Goal: Information Seeking & Learning: Learn about a topic

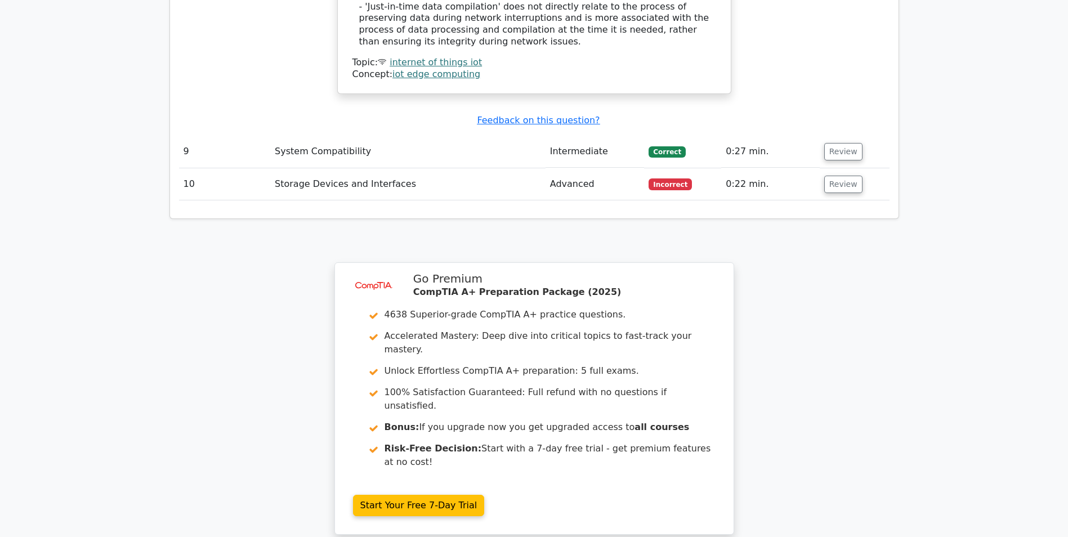
scroll to position [2712, 0]
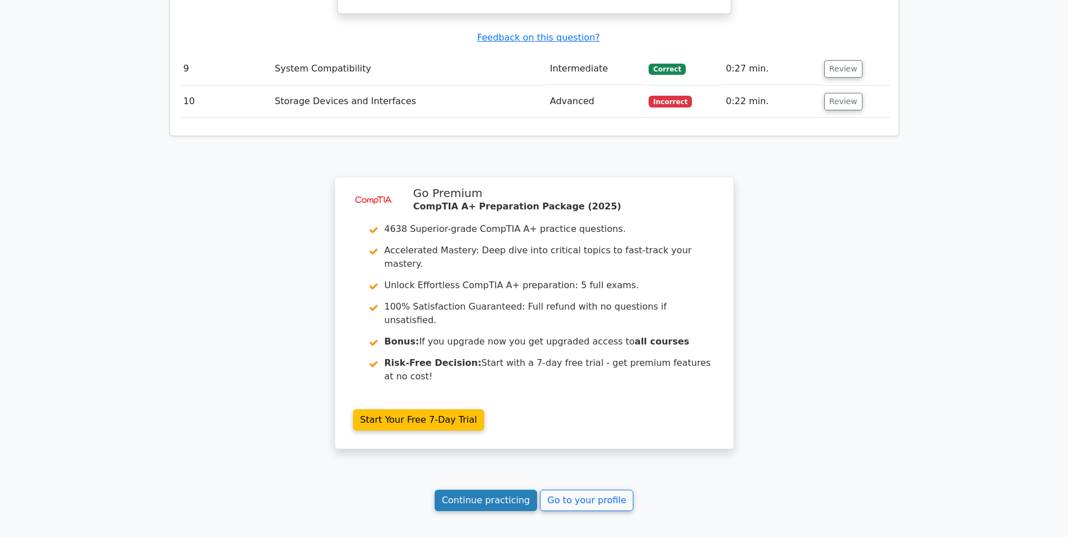
click at [470, 490] on link "Continue practicing" at bounding box center [486, 500] width 103 height 21
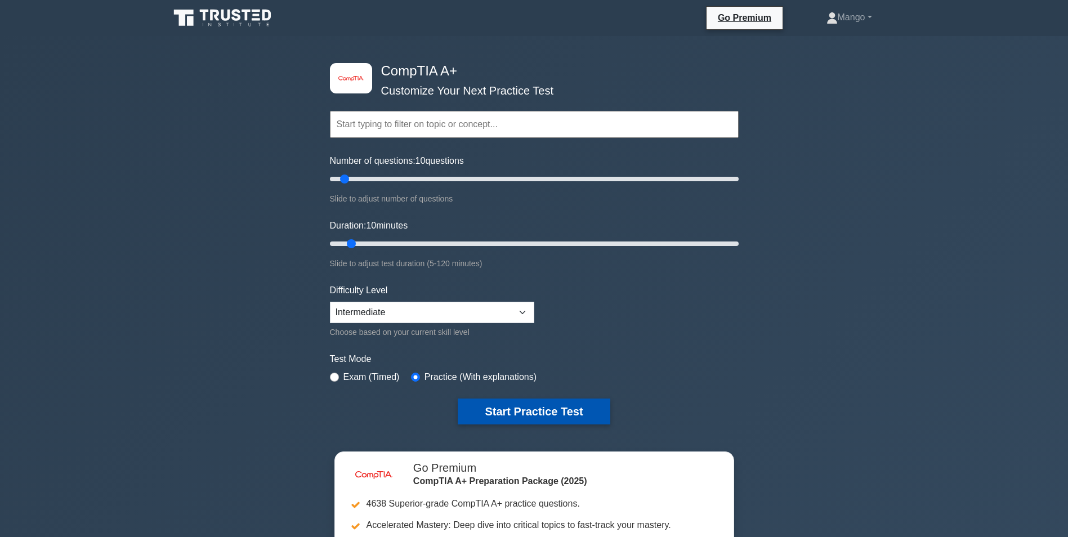
click at [549, 412] on button "Start Practice Test" at bounding box center [534, 412] width 152 height 26
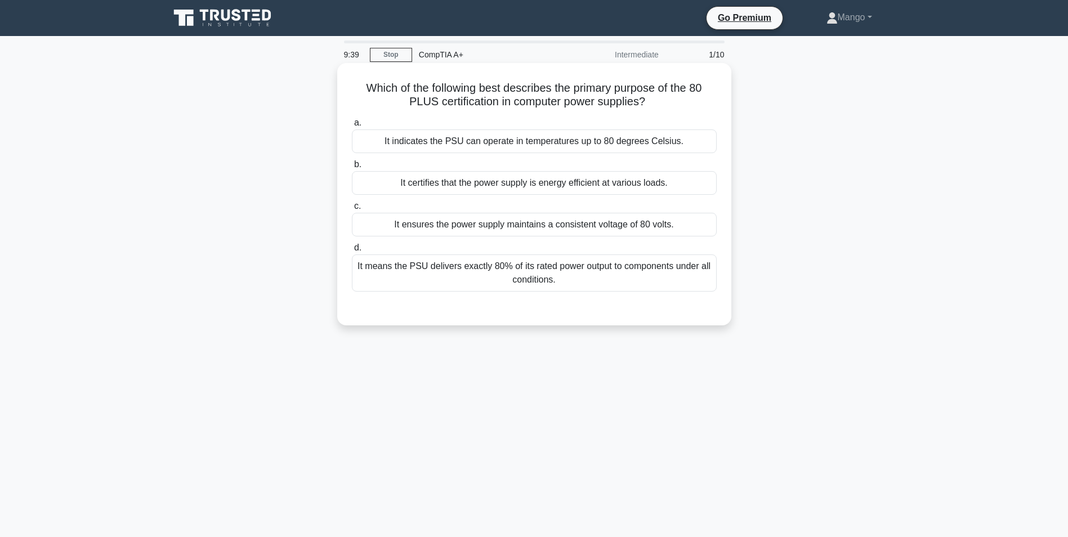
click at [593, 269] on div "It means the PSU delivers exactly 80% of its rated power output to components u…" at bounding box center [534, 273] width 365 height 37
click at [352, 252] on input "d. It means the PSU delivers exactly 80% of its rated power output to component…" at bounding box center [352, 247] width 0 height 7
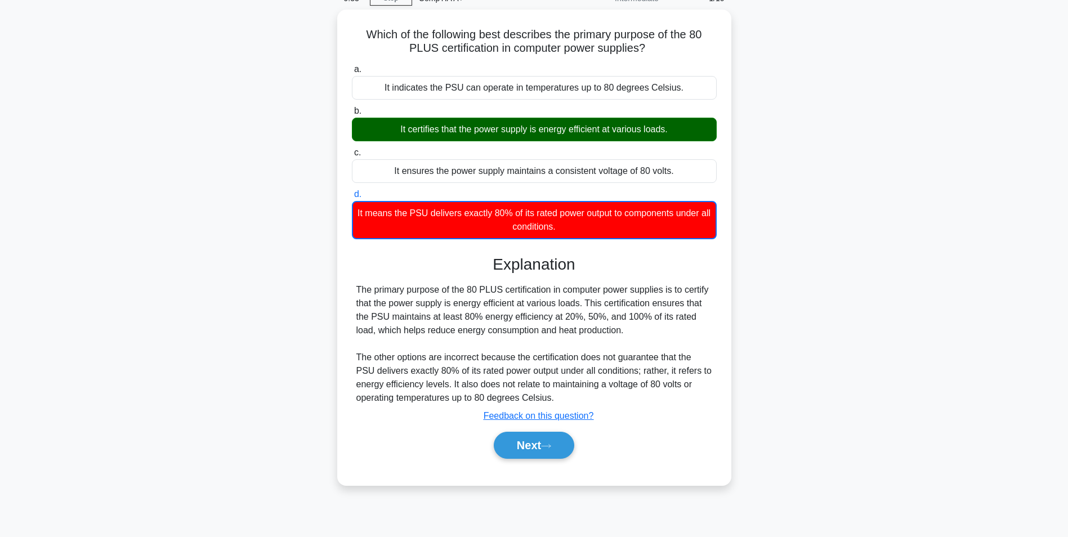
scroll to position [71, 0]
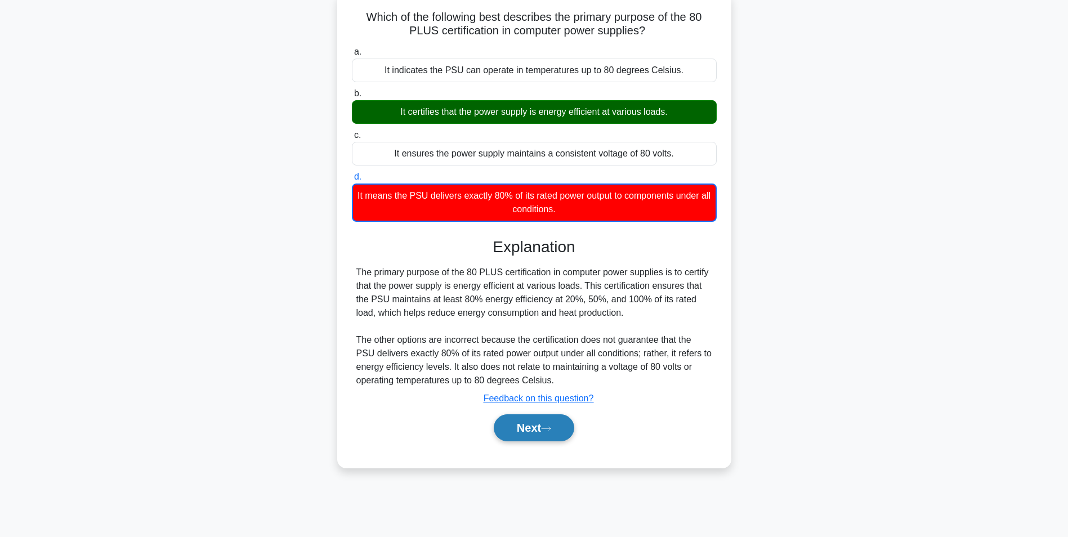
click at [520, 431] on button "Next" at bounding box center [534, 427] width 81 height 27
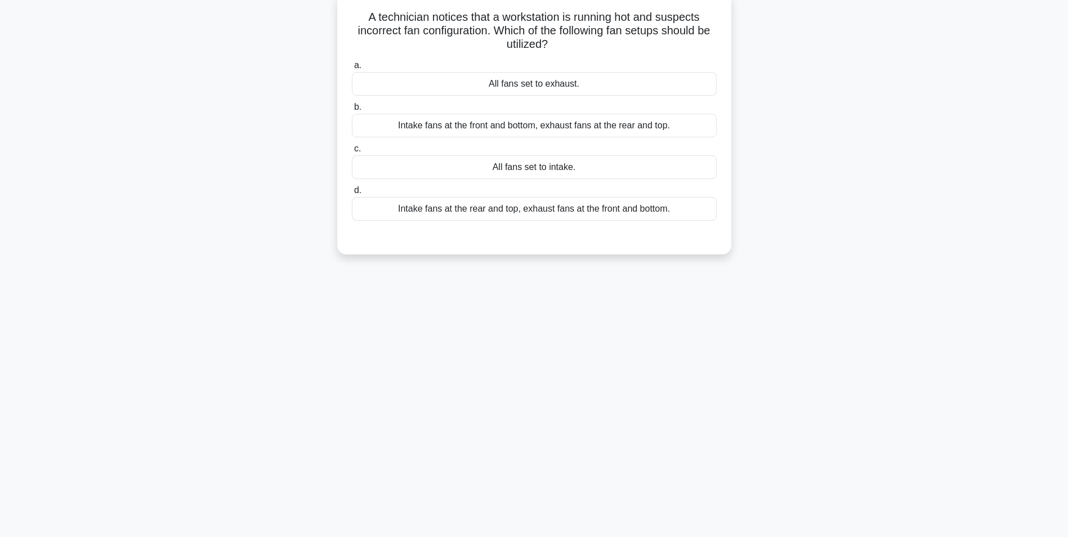
click at [595, 212] on div "Intake fans at the rear and top, exhaust fans at the front and bottom." at bounding box center [534, 209] width 365 height 24
click at [352, 194] on input "d. Intake fans at the rear and top, exhaust fans at the front and bottom." at bounding box center [352, 190] width 0 height 7
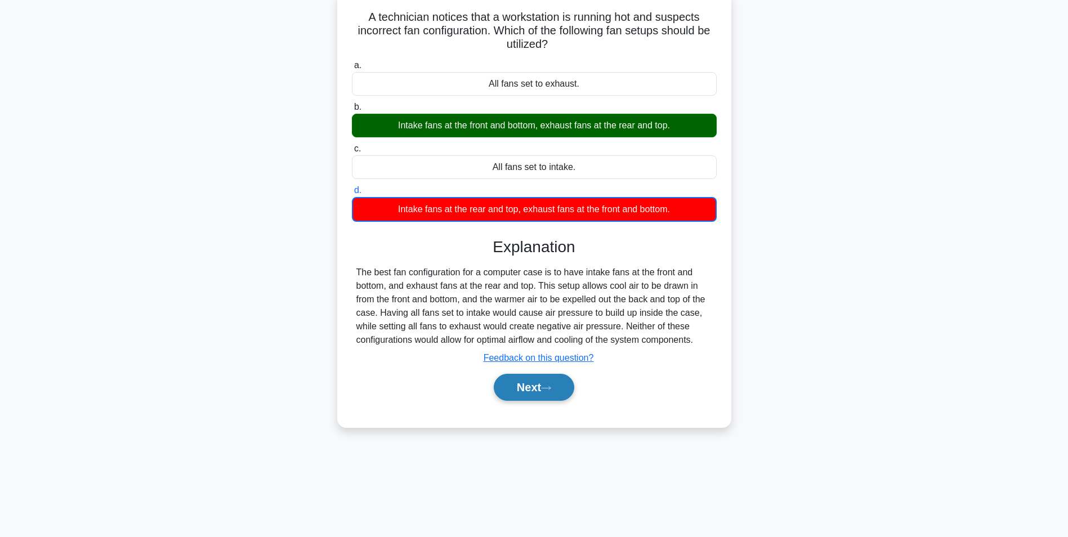
click at [518, 389] on button "Next" at bounding box center [534, 387] width 81 height 27
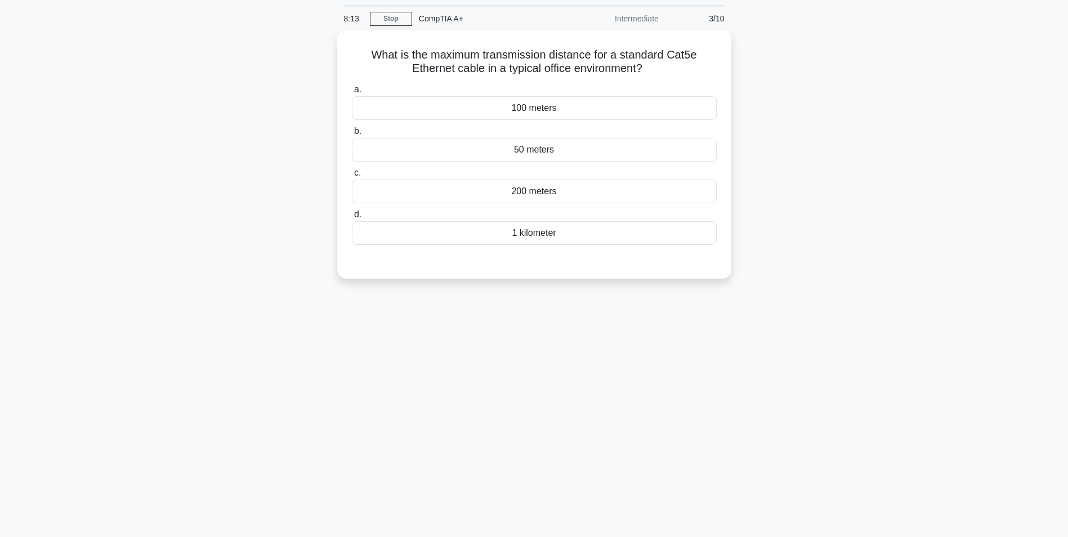
scroll to position [0, 0]
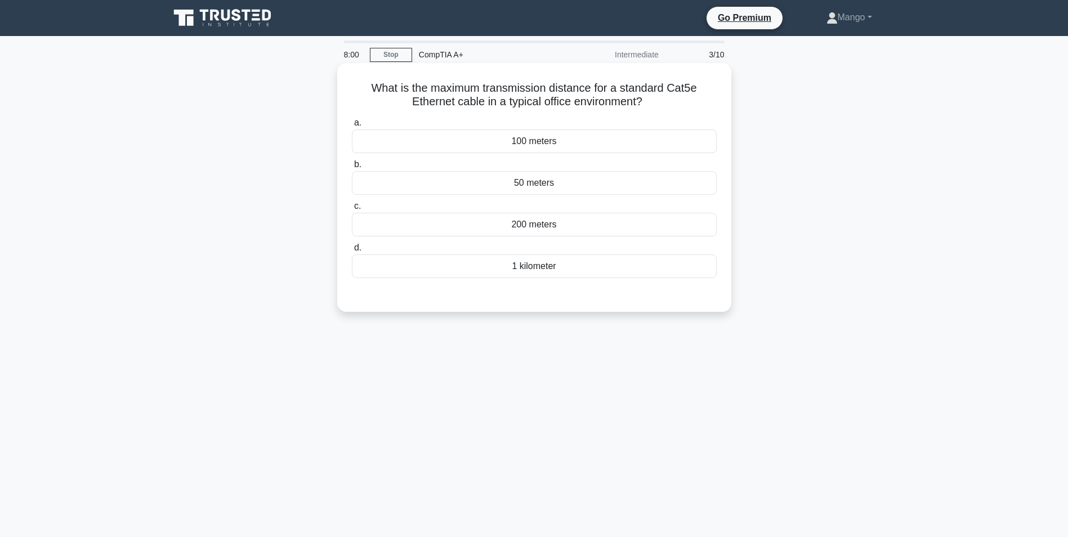
click at [640, 142] on div "100 meters" at bounding box center [534, 142] width 365 height 24
click at [352, 127] on input "a. 100 meters" at bounding box center [352, 122] width 0 height 7
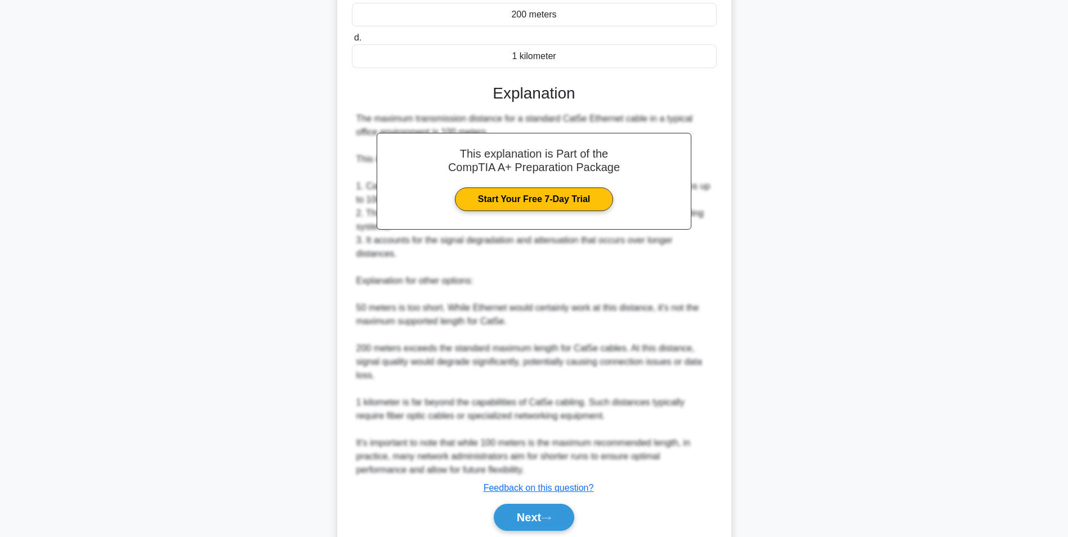
scroll to position [252, 0]
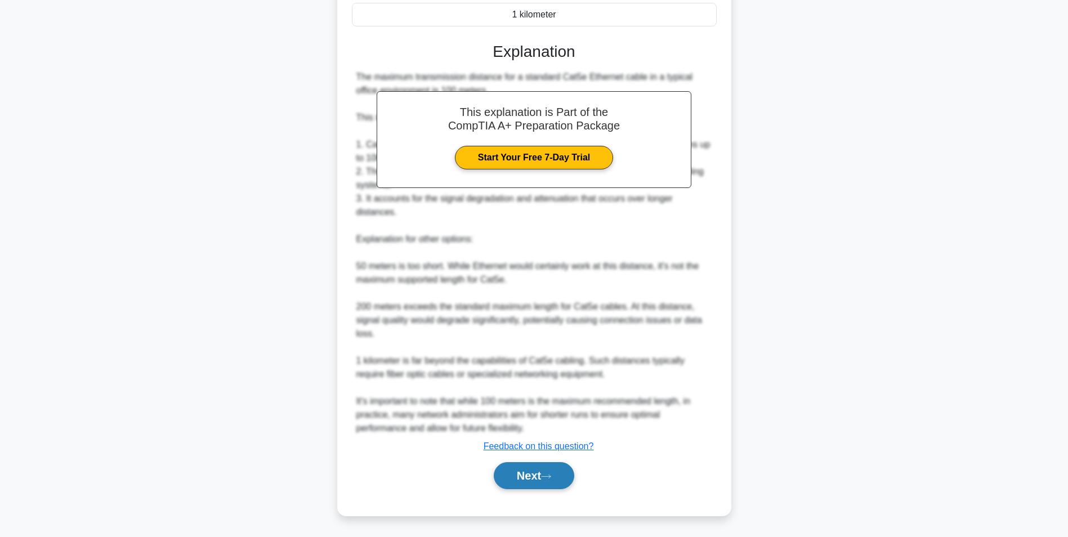
click at [565, 479] on button "Next" at bounding box center [534, 475] width 81 height 27
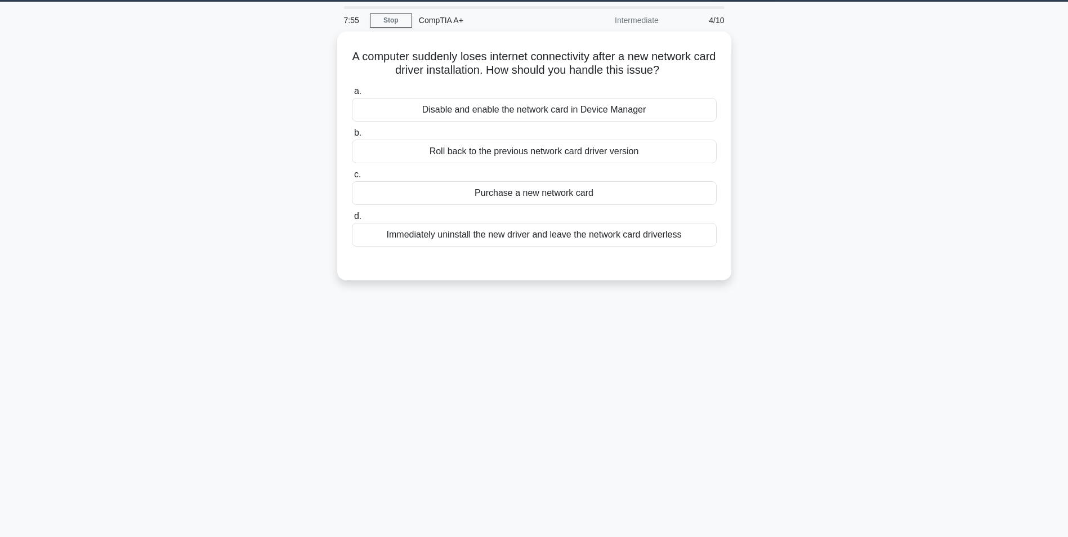
scroll to position [0, 0]
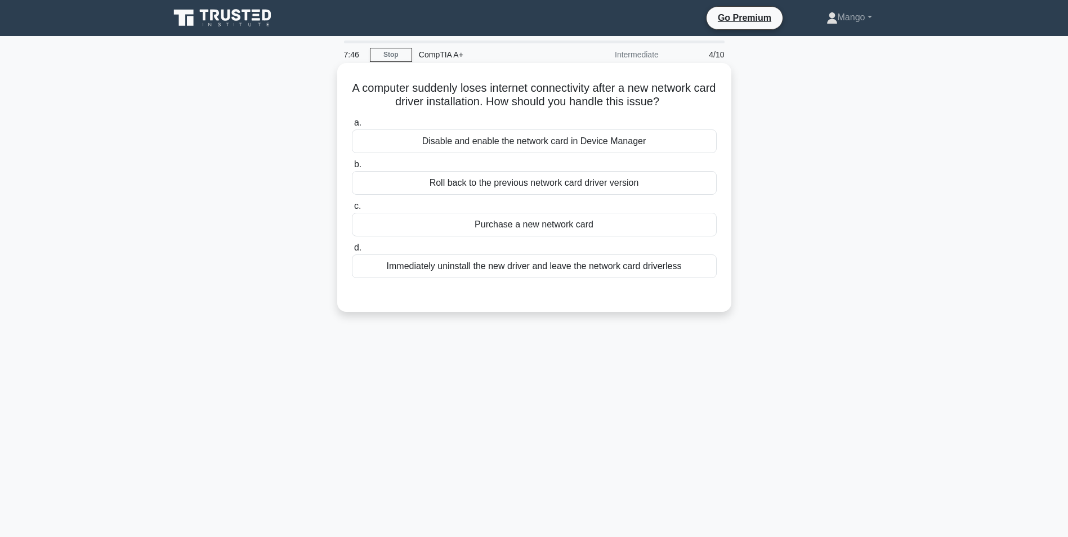
click at [579, 180] on div "Roll back to the previous network card driver version" at bounding box center [534, 183] width 365 height 24
click at [352, 168] on input "b. Roll back to the previous network card driver version" at bounding box center [352, 164] width 0 height 7
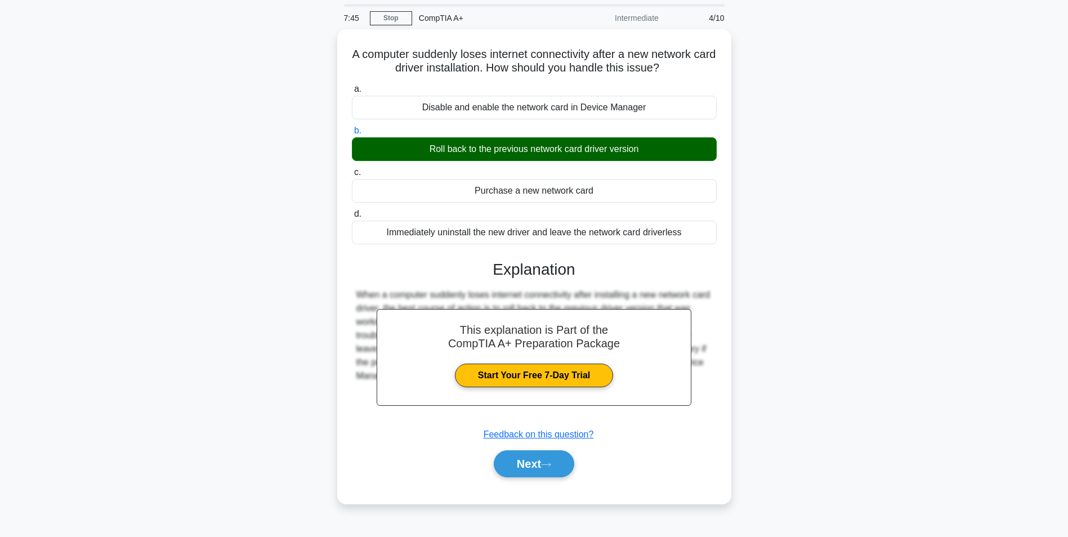
scroll to position [71, 0]
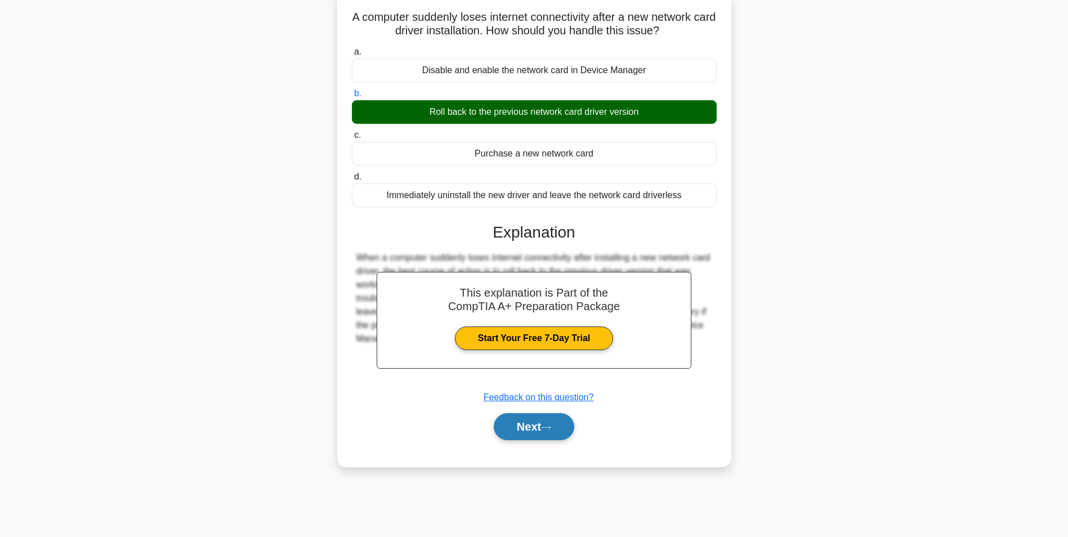
click at [523, 432] on button "Next" at bounding box center [534, 426] width 81 height 27
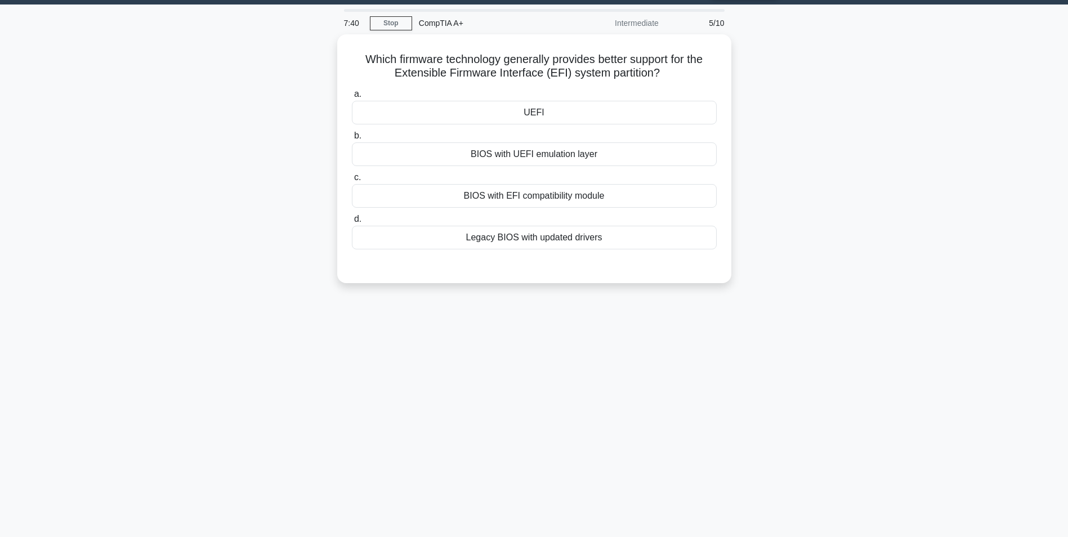
scroll to position [0, 0]
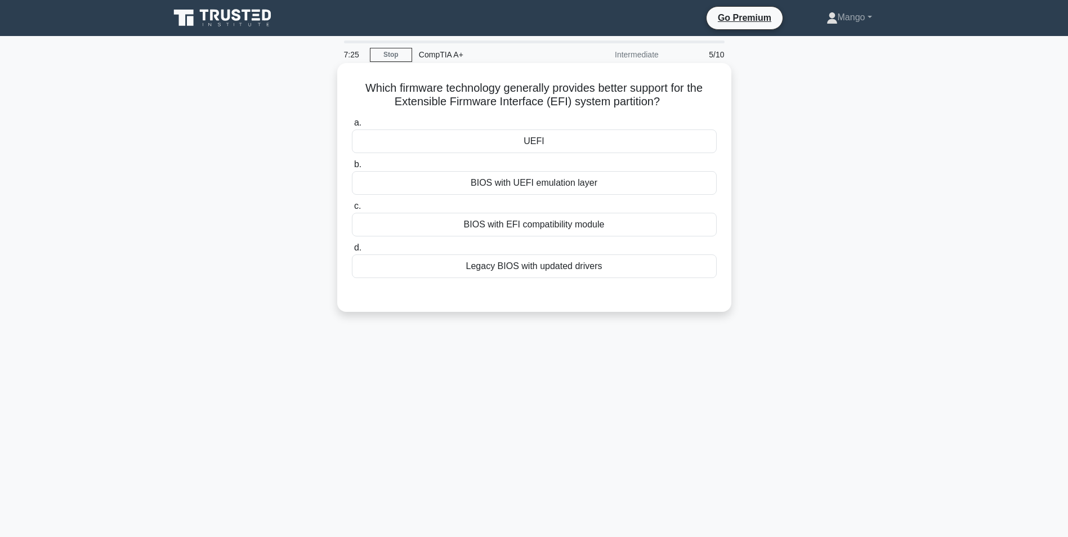
click at [601, 137] on div "UEFI" at bounding box center [534, 142] width 365 height 24
click at [352, 127] on input "a. [GEOGRAPHIC_DATA]" at bounding box center [352, 122] width 0 height 7
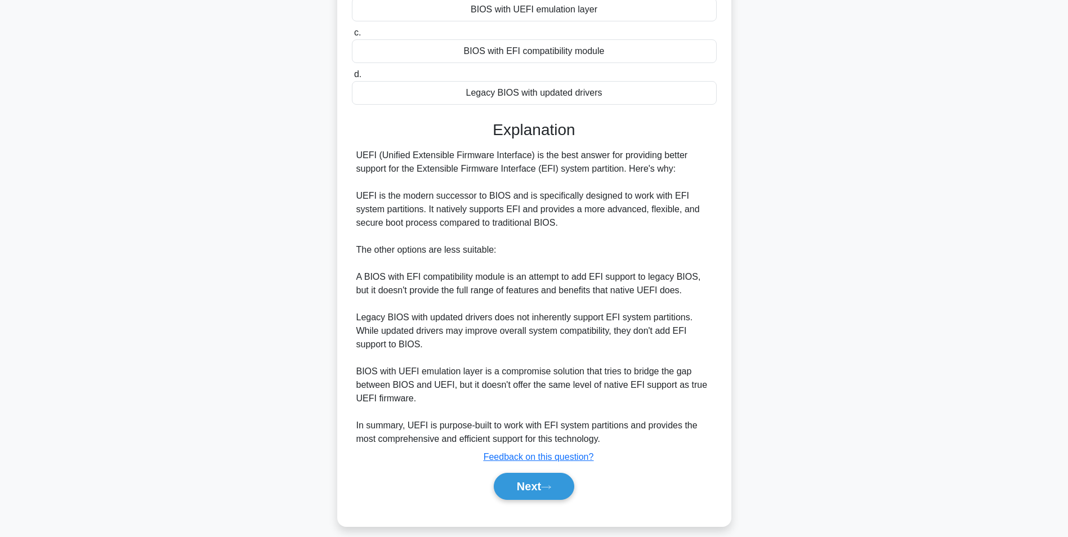
scroll to position [185, 0]
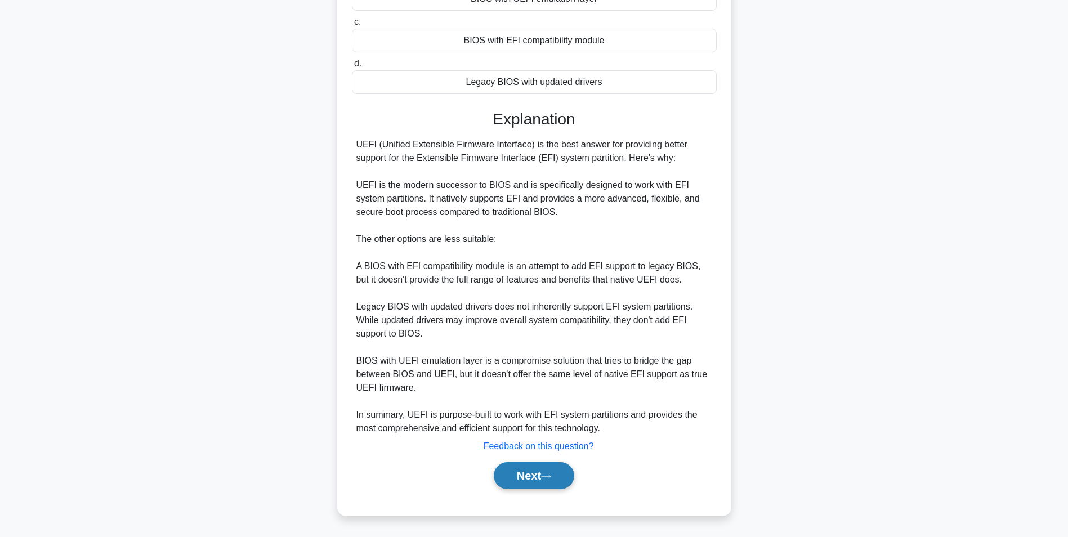
click at [511, 472] on button "Next" at bounding box center [534, 475] width 81 height 27
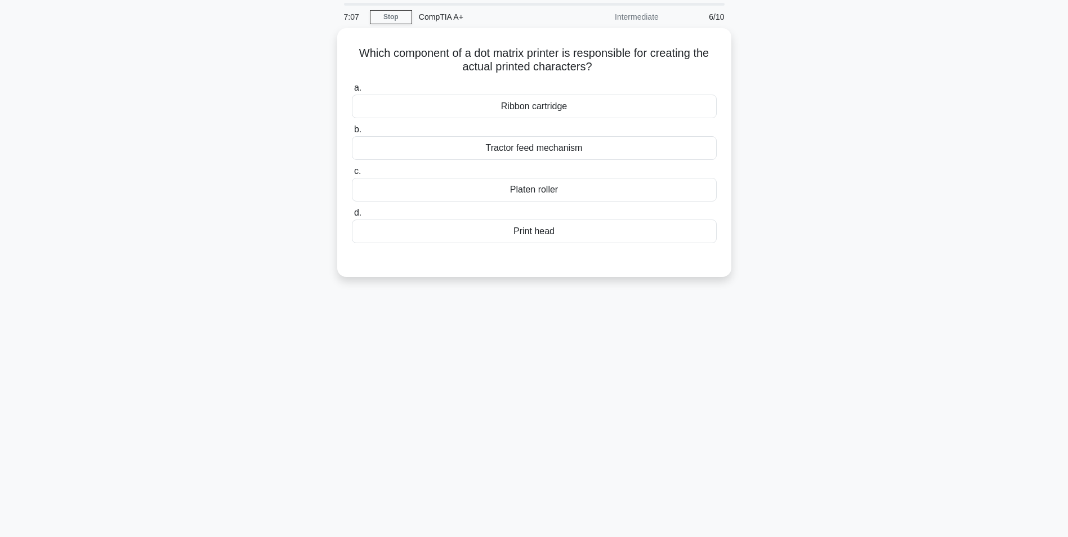
scroll to position [0, 0]
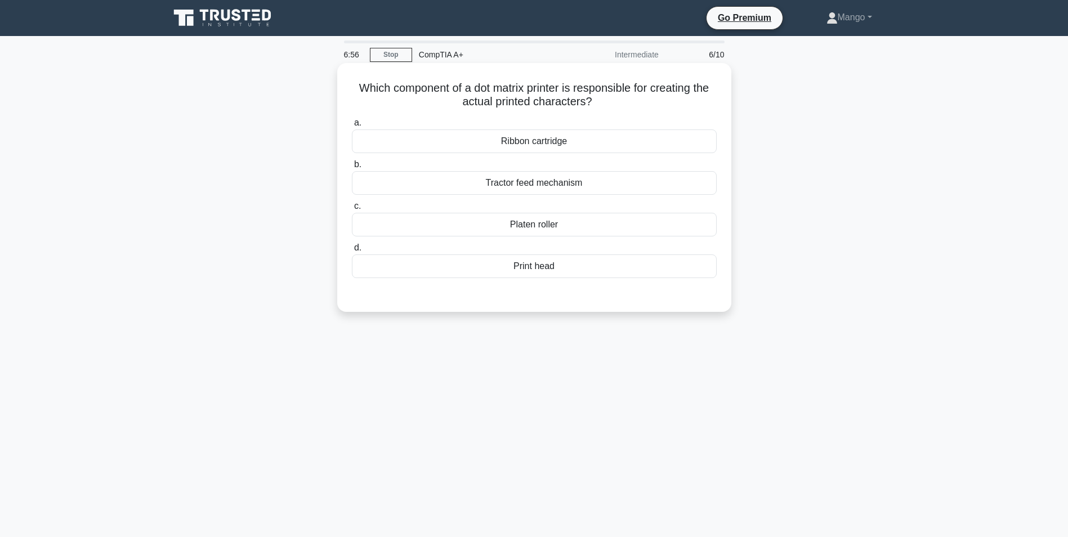
click at [621, 276] on div "Print head" at bounding box center [534, 267] width 365 height 24
click at [352, 252] on input "d. Print head" at bounding box center [352, 247] width 0 height 7
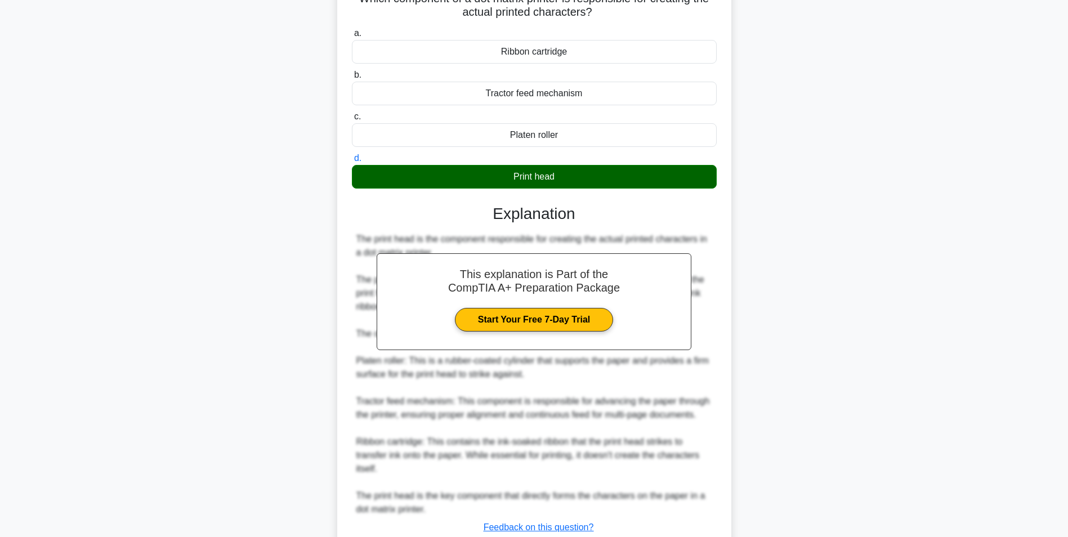
scroll to position [171, 0]
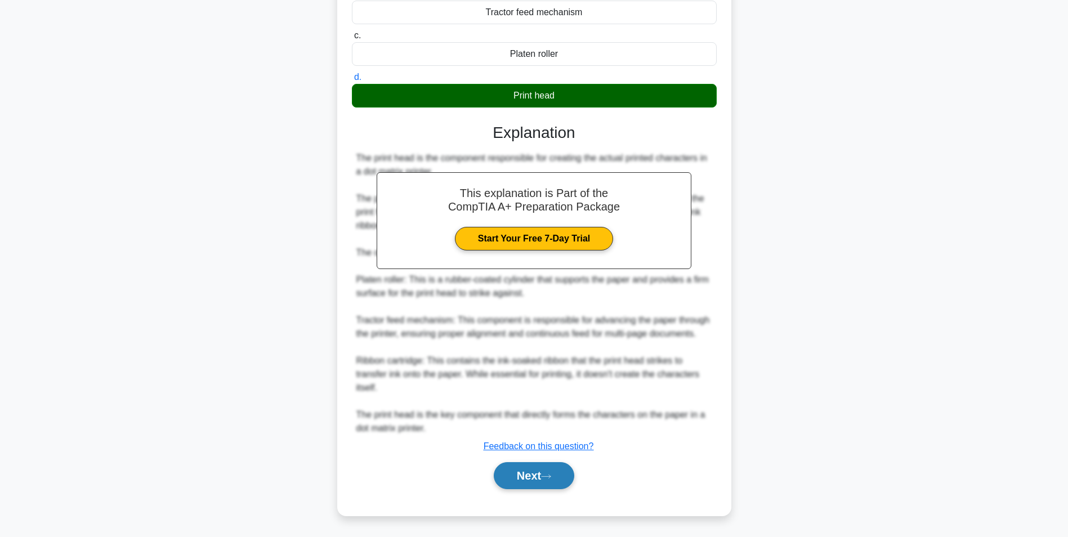
click at [530, 463] on button "Next" at bounding box center [534, 475] width 81 height 27
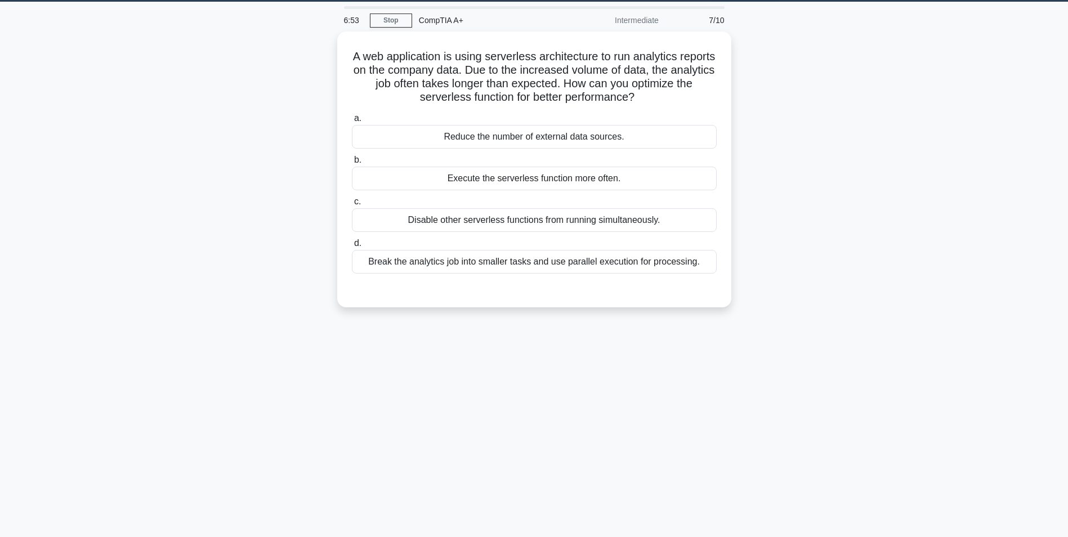
scroll to position [0, 0]
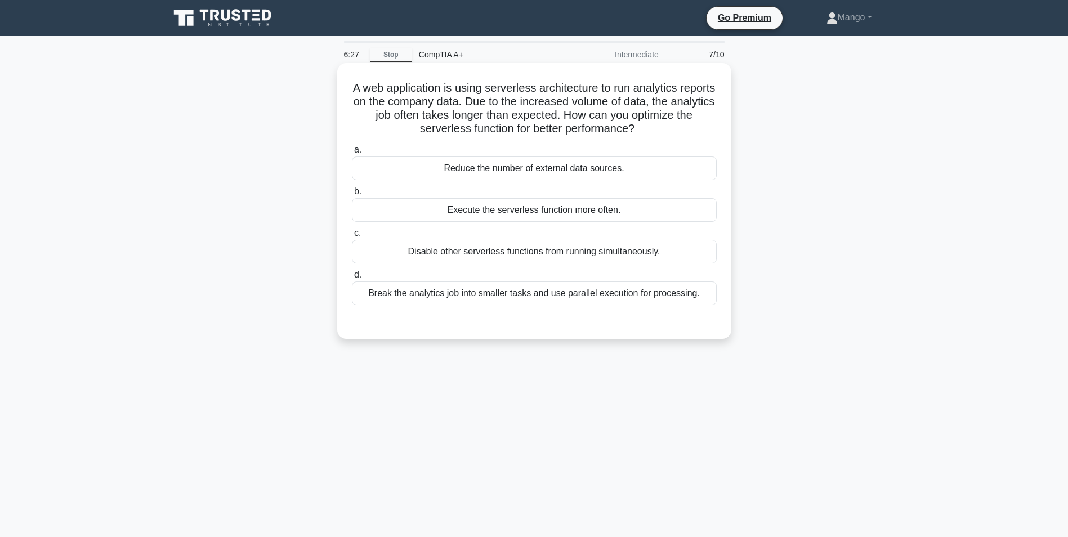
click at [483, 250] on div "Disable other serverless functions from running simultaneously." at bounding box center [534, 252] width 365 height 24
click at [352, 237] on input "c. Disable other serverless functions from running simultaneously." at bounding box center [352, 233] width 0 height 7
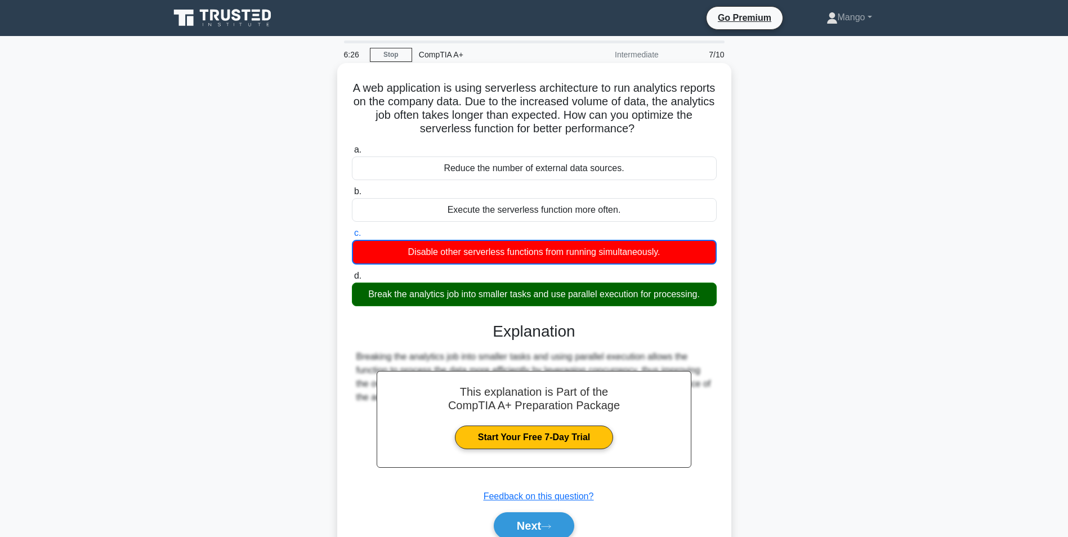
scroll to position [71, 0]
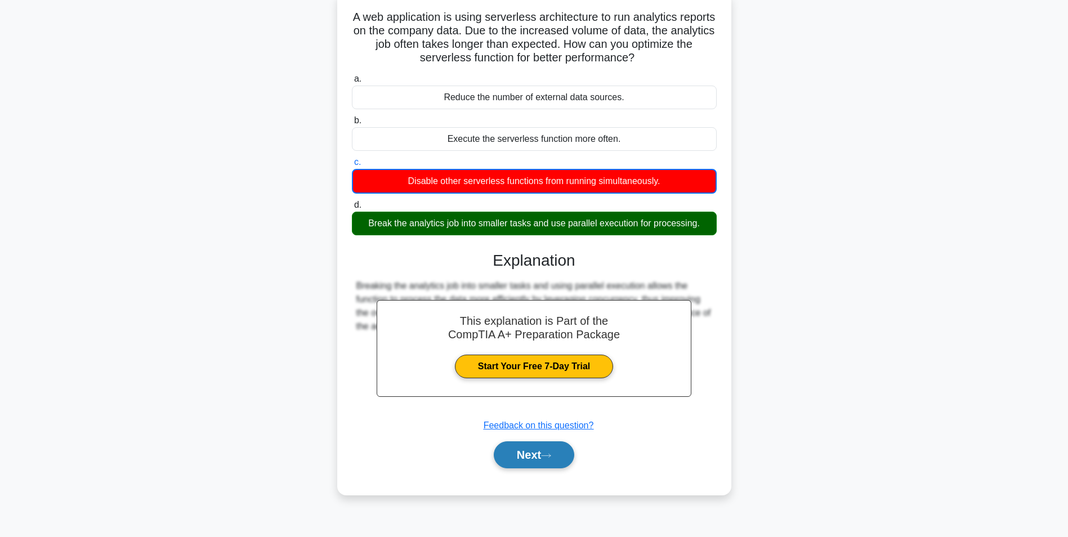
click at [554, 468] on button "Next" at bounding box center [534, 455] width 81 height 27
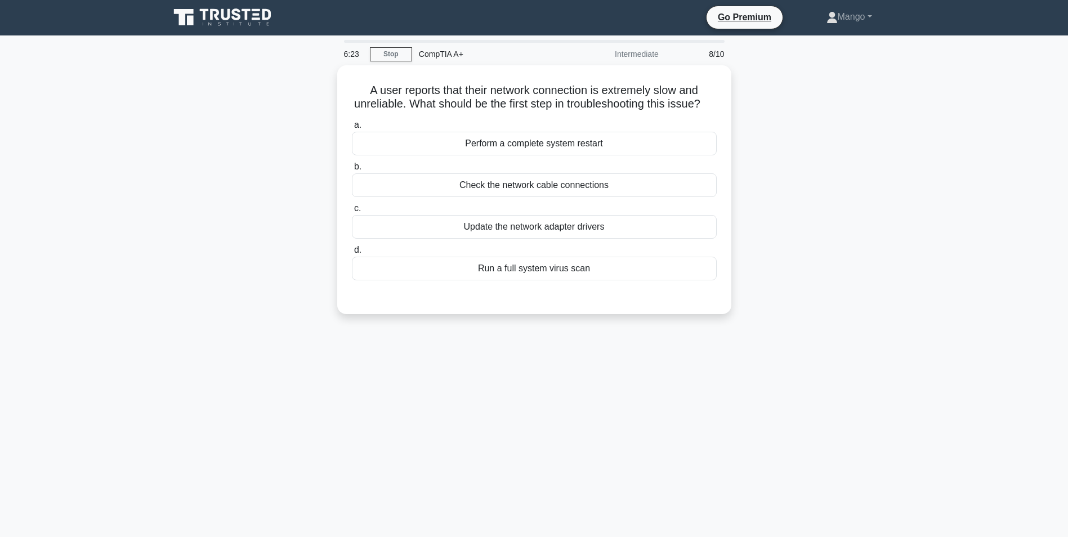
scroll to position [0, 0]
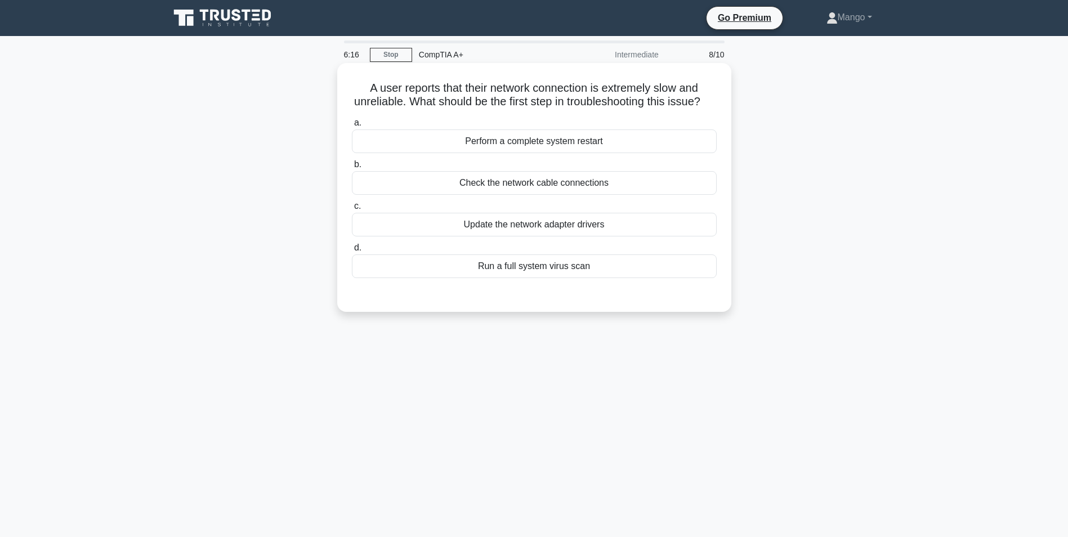
click at [453, 153] on div "Perform a complete system restart" at bounding box center [534, 142] width 365 height 24
click at [352, 127] on input "a. Perform a complete system restart" at bounding box center [352, 122] width 0 height 7
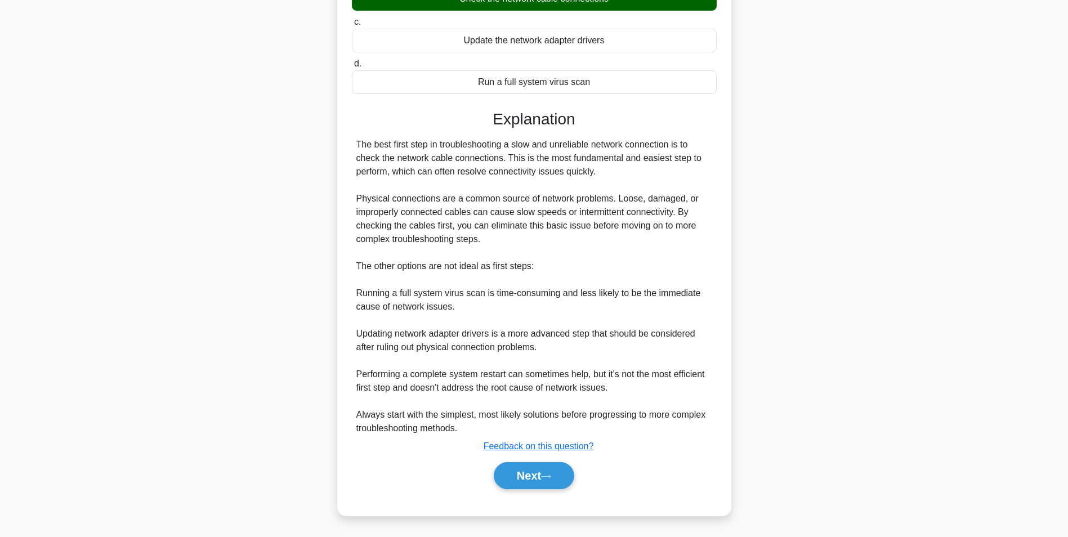
scroll to position [199, 0]
click at [539, 481] on button "Next" at bounding box center [534, 475] width 81 height 27
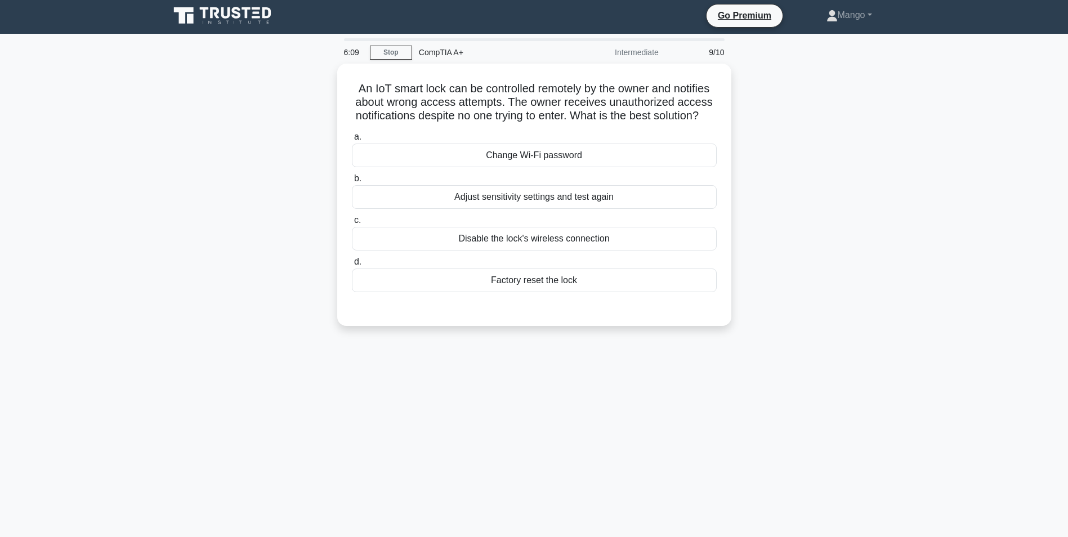
scroll to position [0, 0]
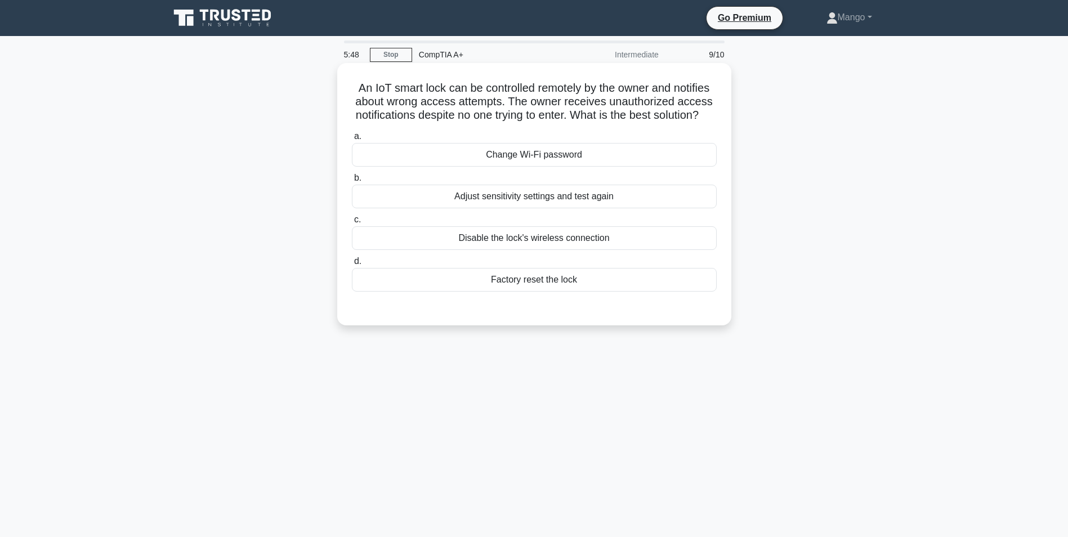
click at [508, 204] on div "Adjust sensitivity settings and test again" at bounding box center [534, 197] width 365 height 24
click at [352, 182] on input "b. Adjust sensitivity settings and test again" at bounding box center [352, 178] width 0 height 7
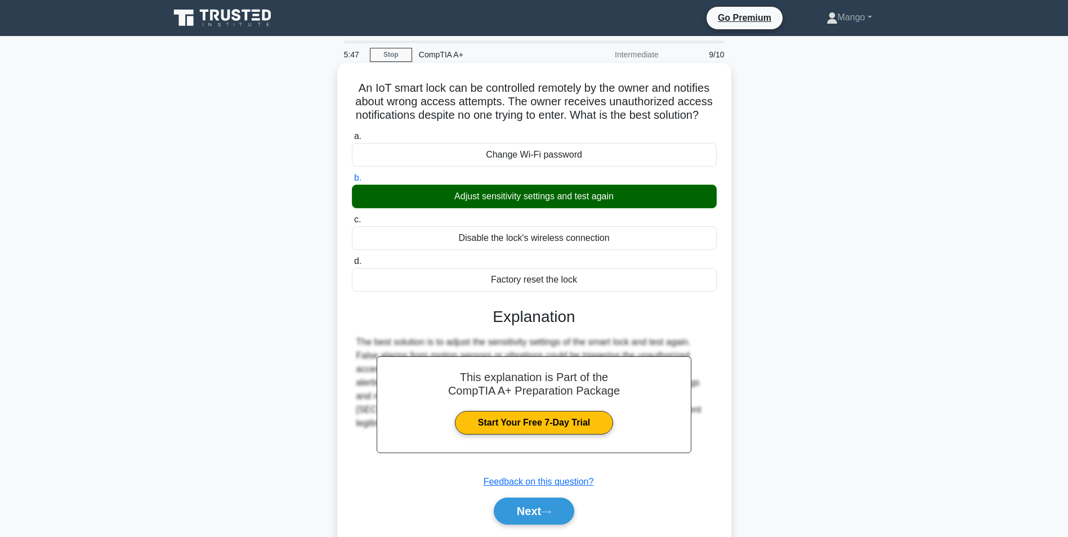
scroll to position [71, 0]
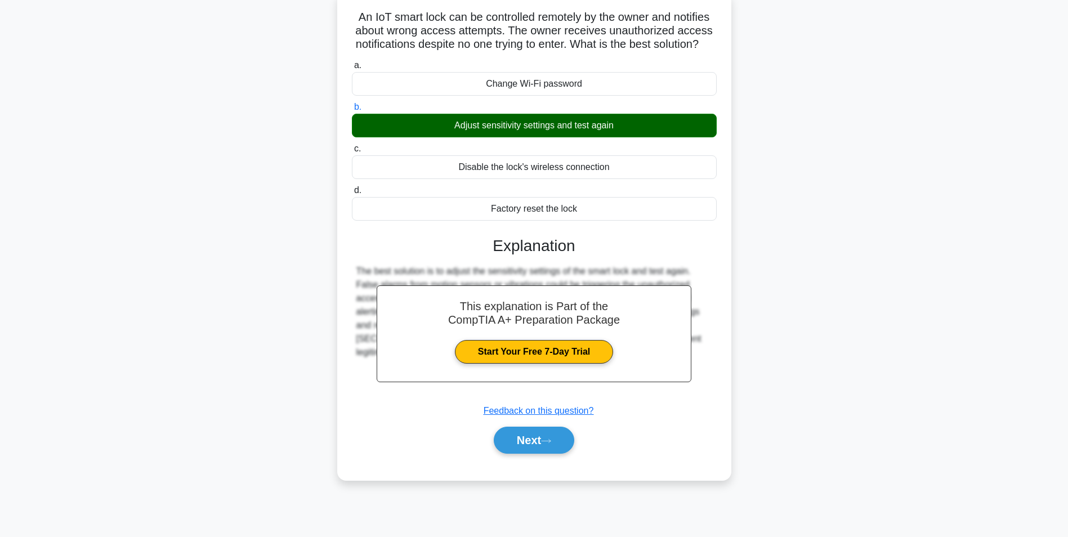
click at [490, 454] on div "Next" at bounding box center [534, 440] width 369 height 27
click at [503, 454] on button "Next" at bounding box center [534, 440] width 81 height 27
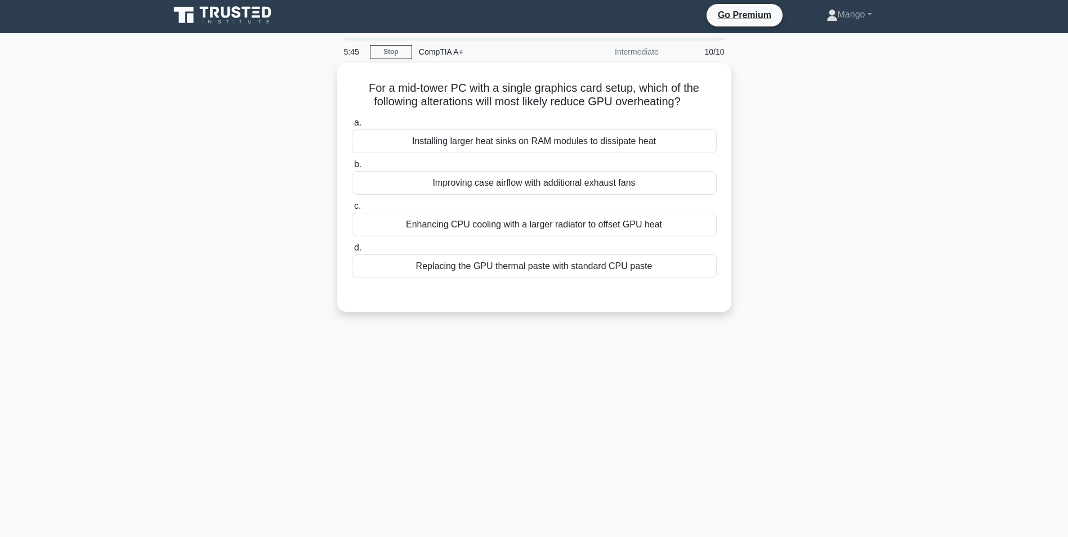
scroll to position [0, 0]
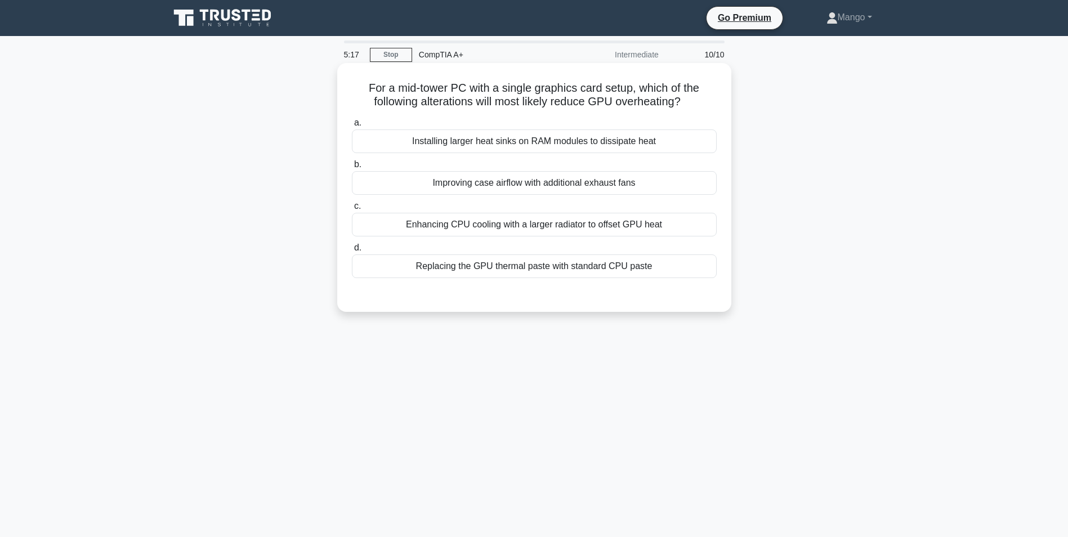
click at [471, 183] on div "Improving case airflow with additional exhaust fans" at bounding box center [534, 183] width 365 height 24
click at [352, 168] on input "b. Improving case airflow with additional exhaust fans" at bounding box center [352, 164] width 0 height 7
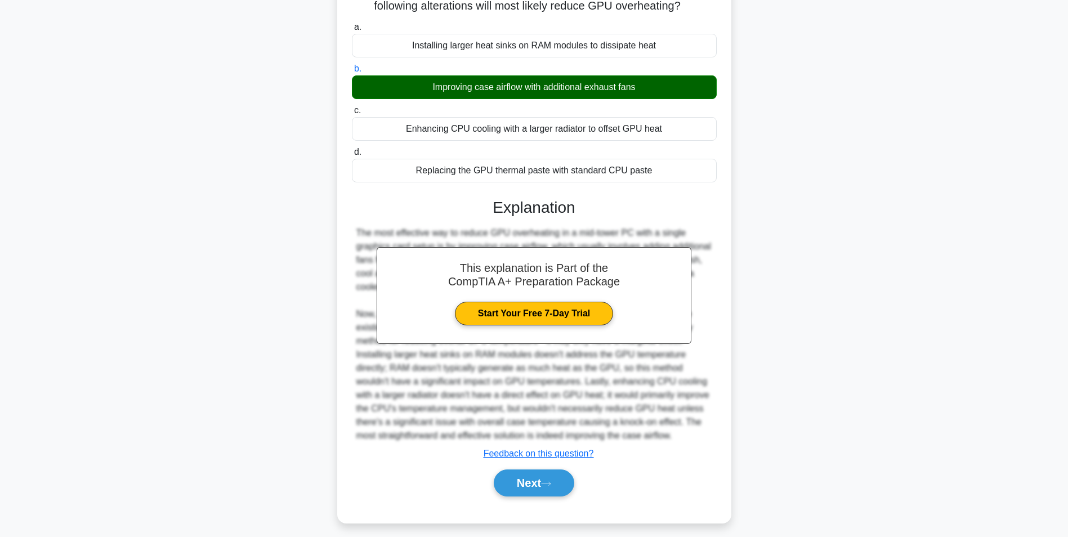
scroll to position [104, 0]
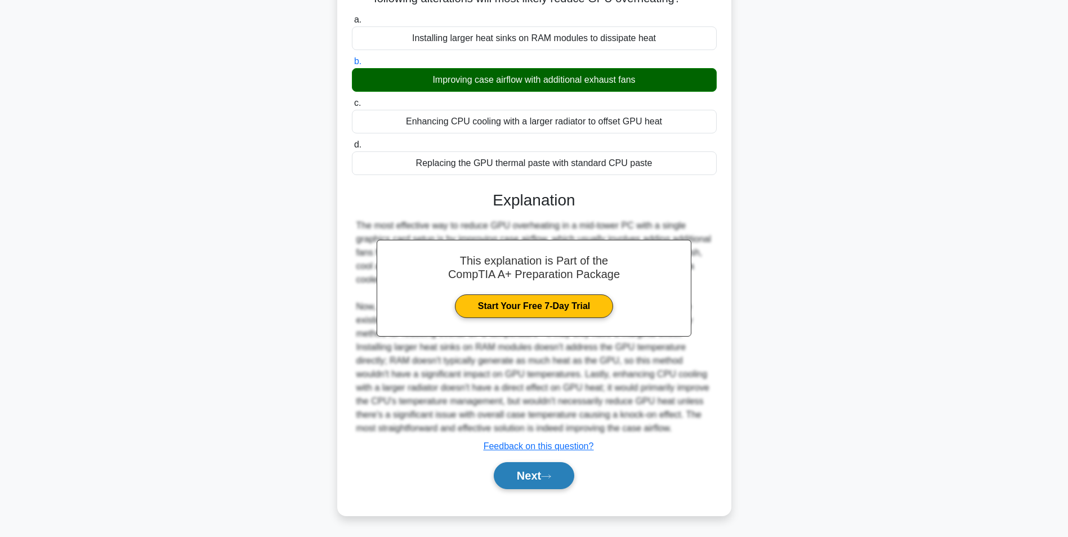
click at [513, 476] on button "Next" at bounding box center [534, 475] width 81 height 27
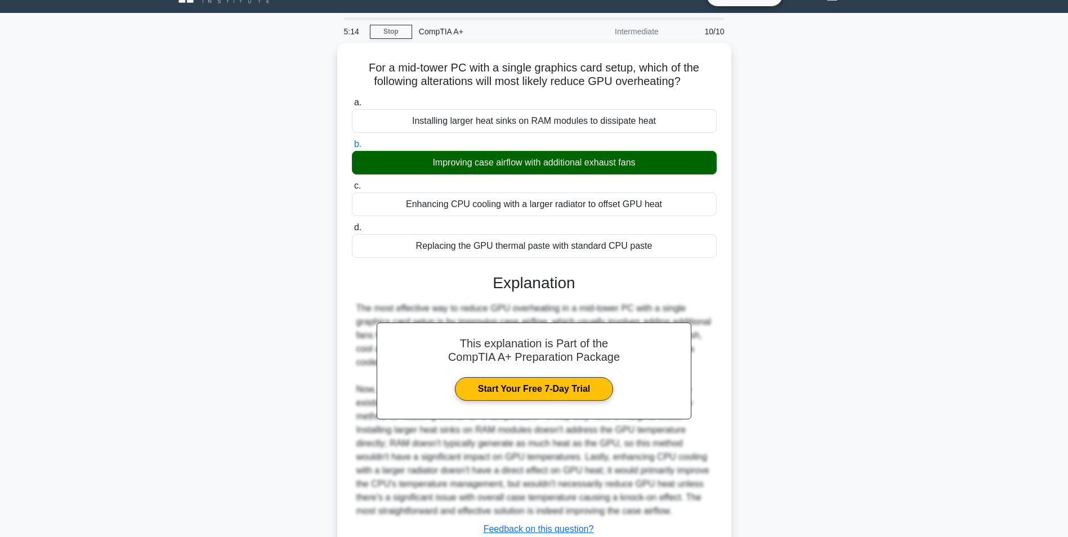
scroll to position [0, 0]
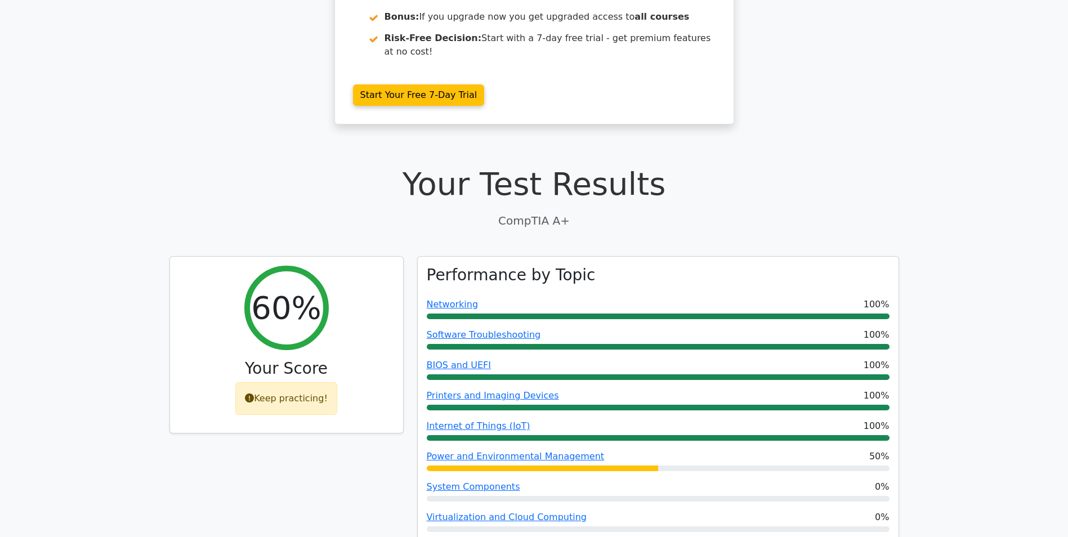
scroll to position [507, 0]
